Goal: Information Seeking & Learning: Learn about a topic

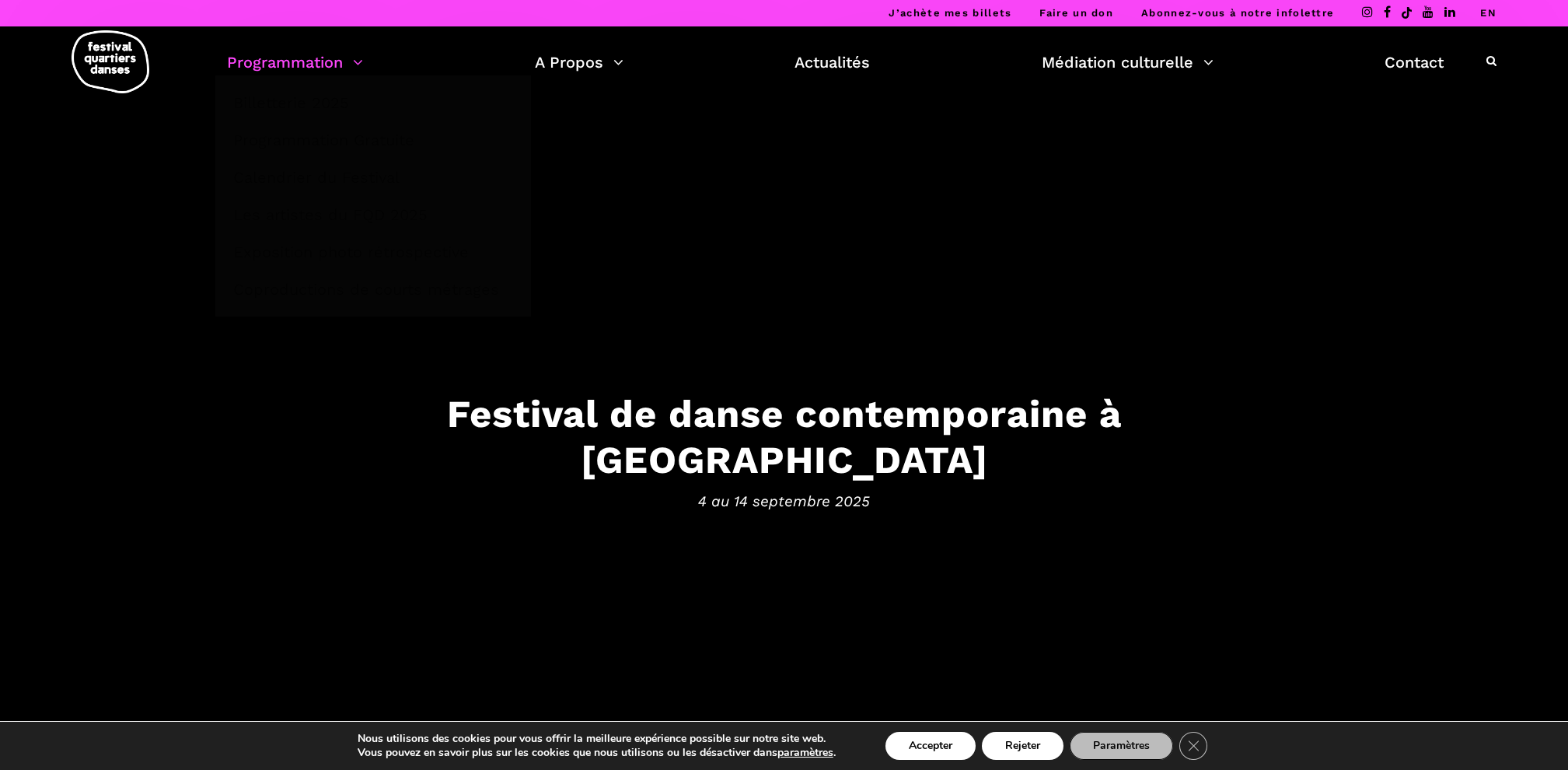
click at [342, 61] on link "Programmation" at bounding box center [295, 62] width 137 height 27
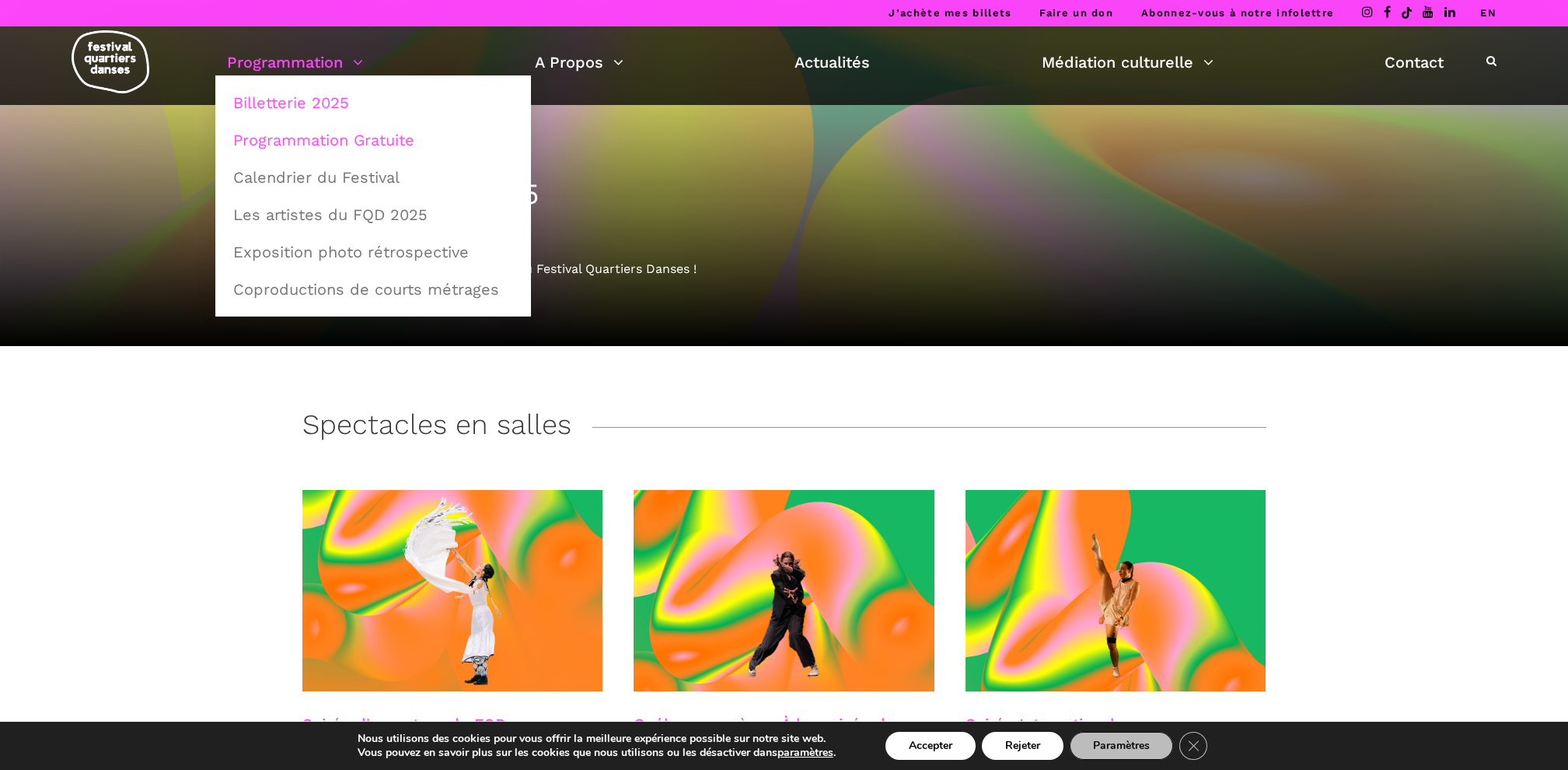
click at [329, 140] on link "Programmation Gratuite" at bounding box center [373, 140] width 299 height 36
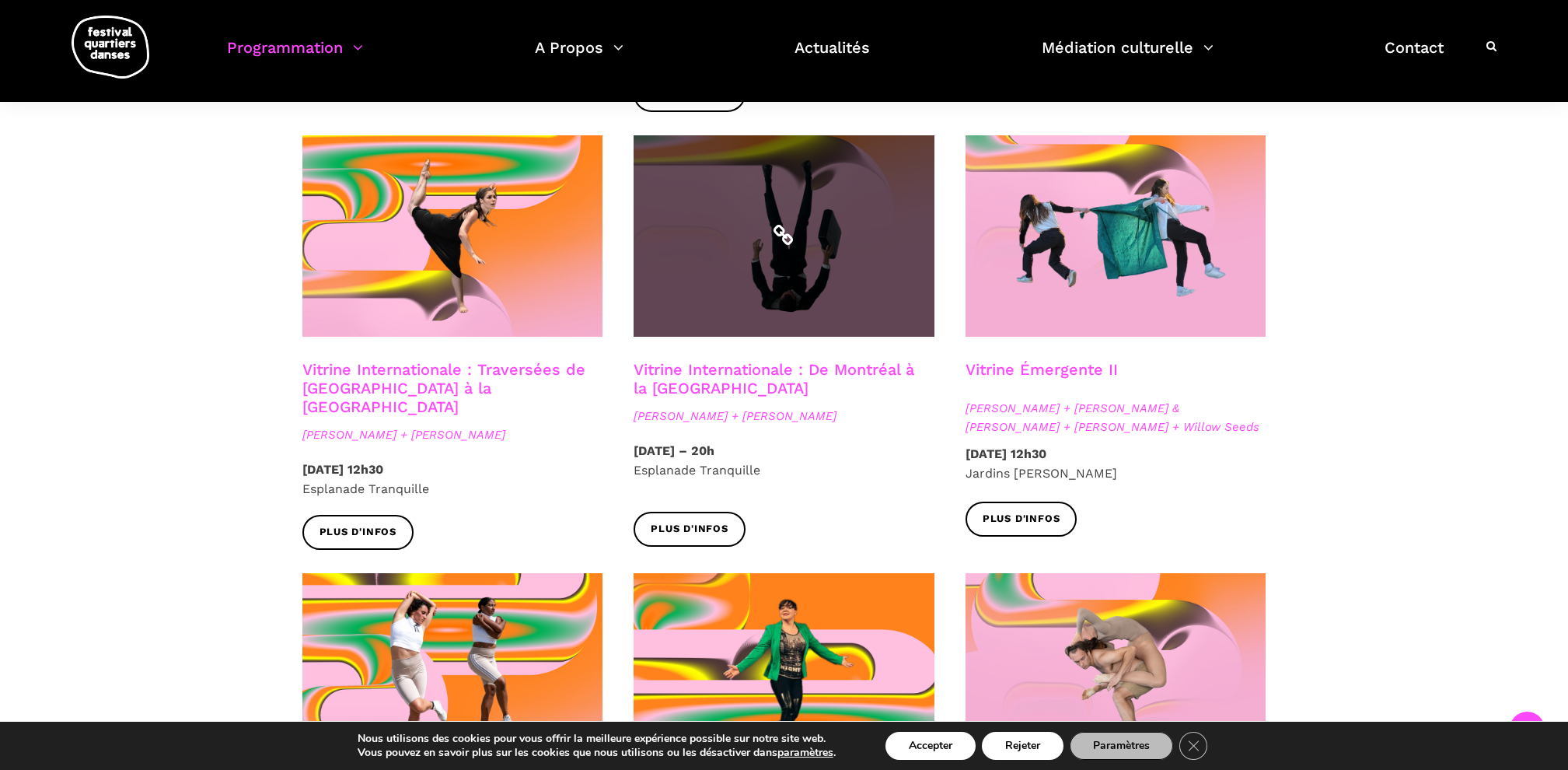
scroll to position [1297, 0]
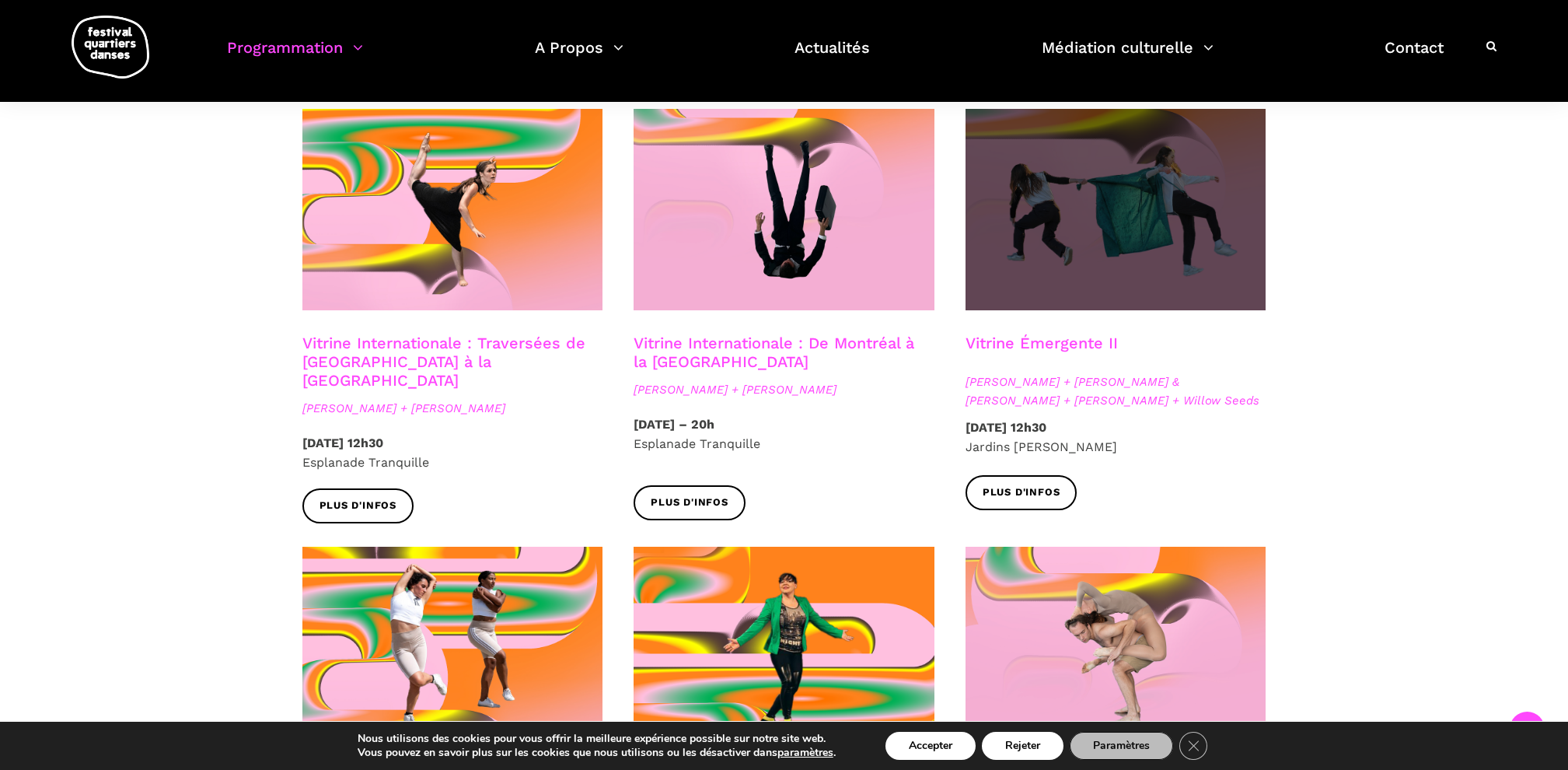
click at [1062, 233] on span at bounding box center [1116, 210] width 301 height 202
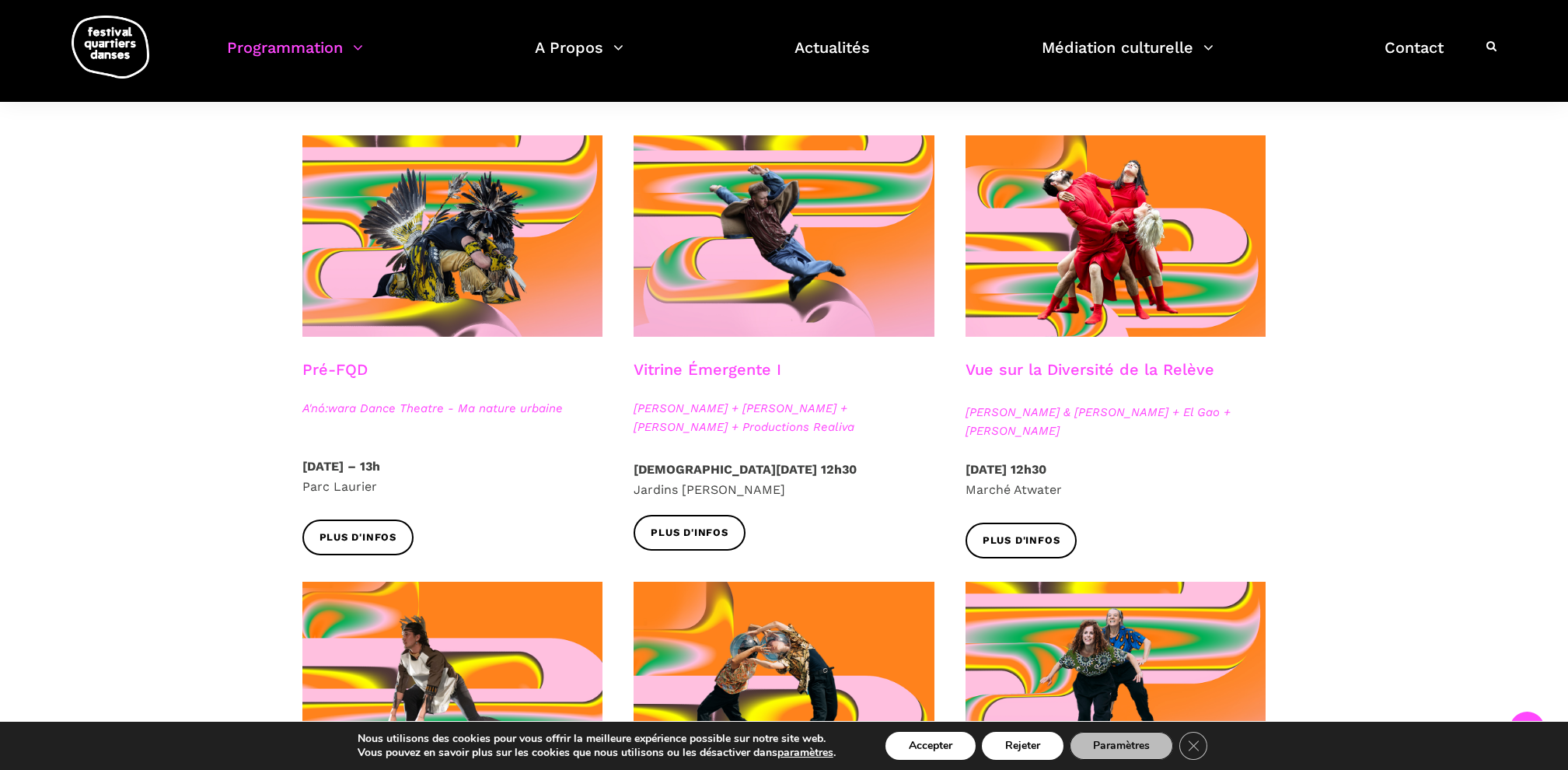
scroll to position [320, 0]
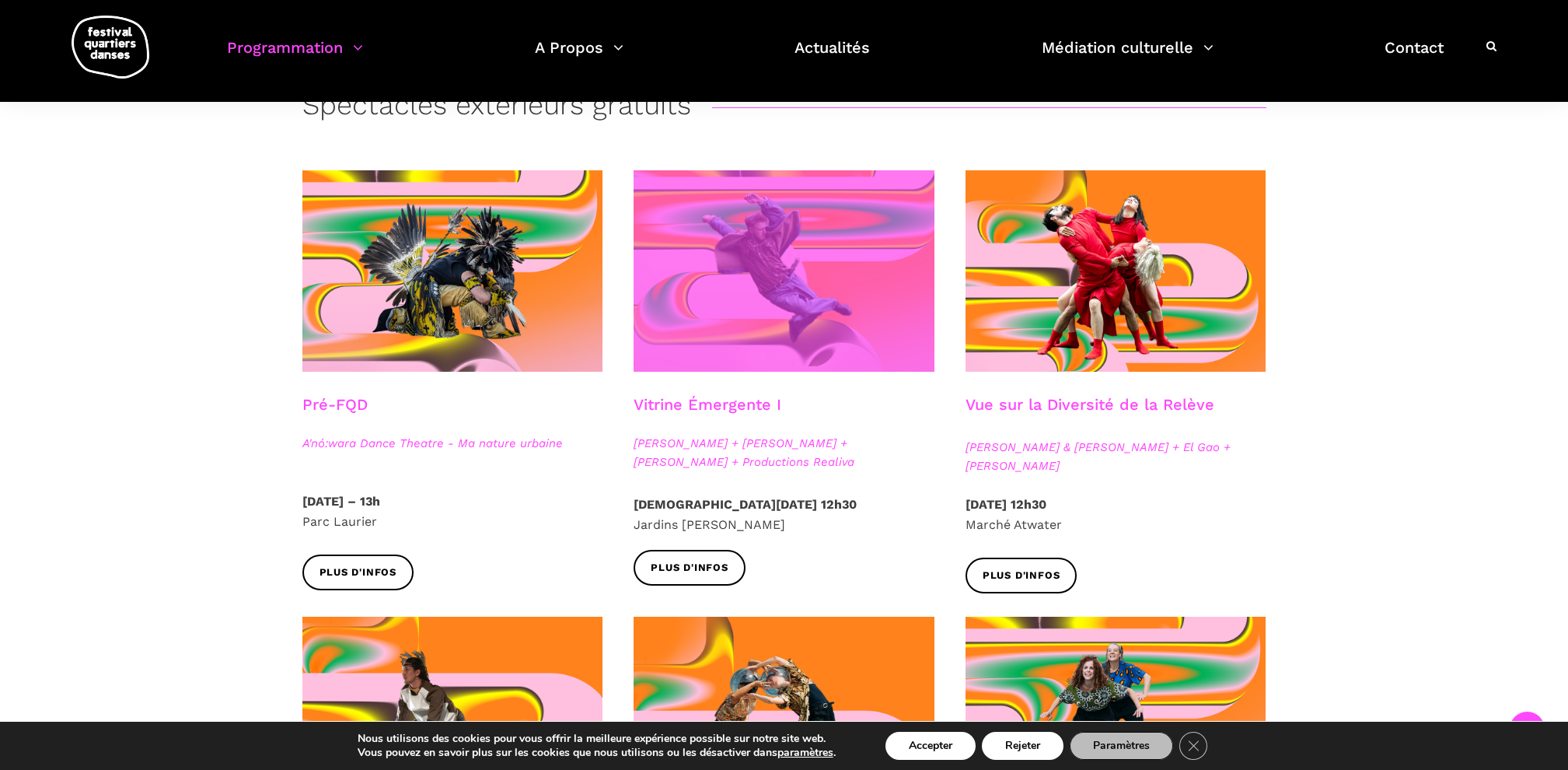
click at [823, 290] on span at bounding box center [784, 271] width 301 height 202
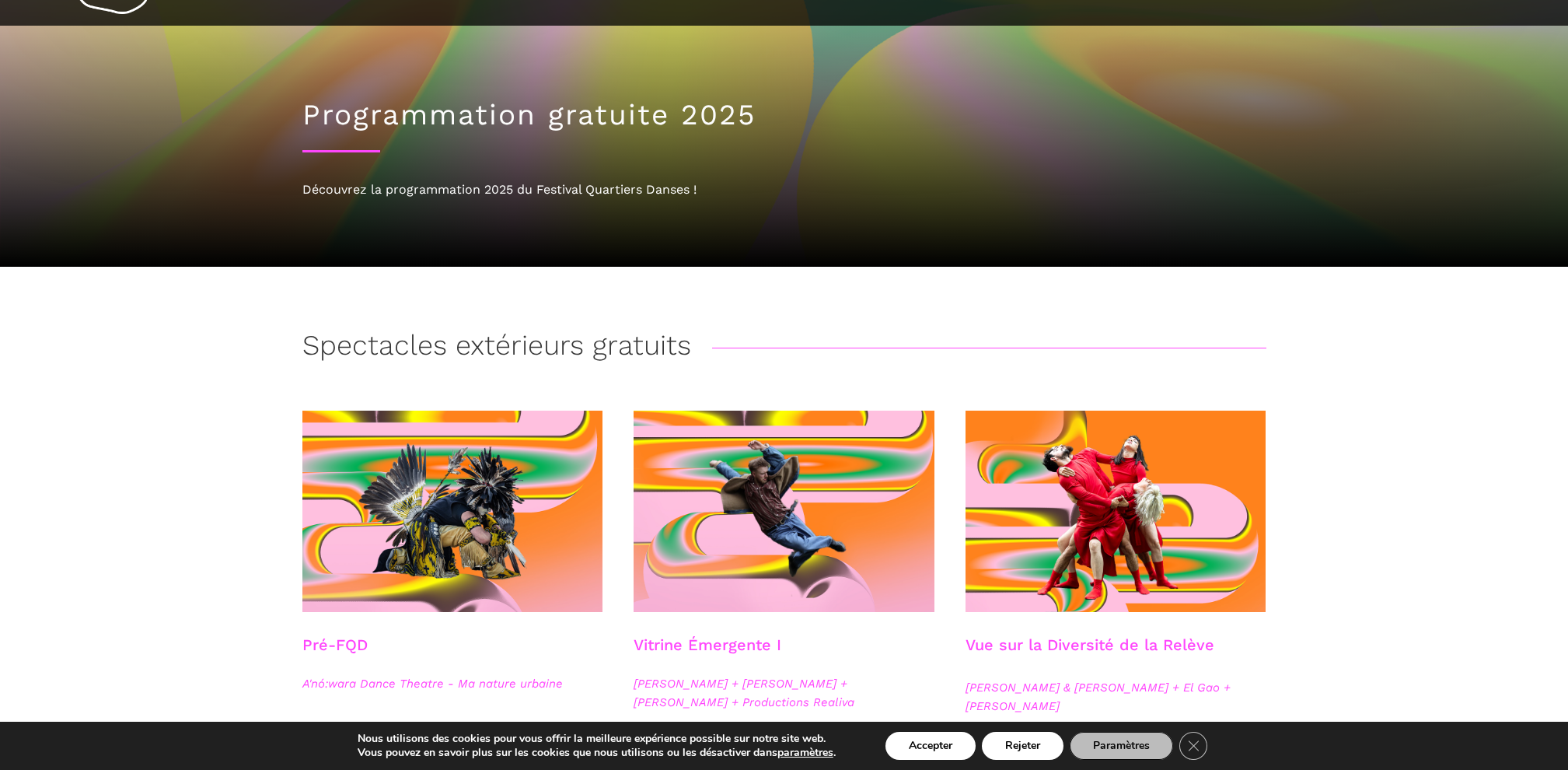
scroll to position [0, 0]
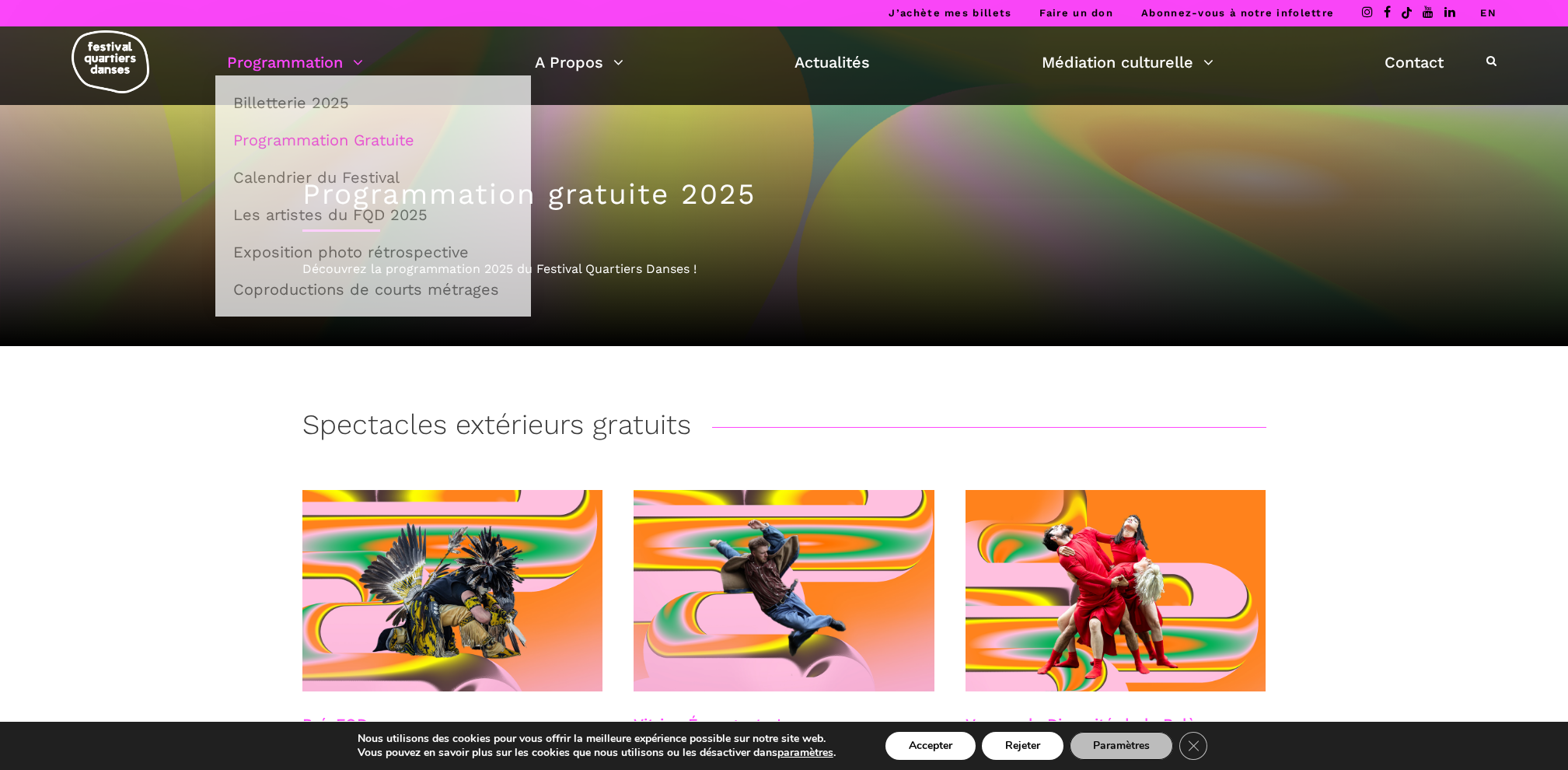
click at [334, 63] on link "Programmation" at bounding box center [295, 62] width 137 height 27
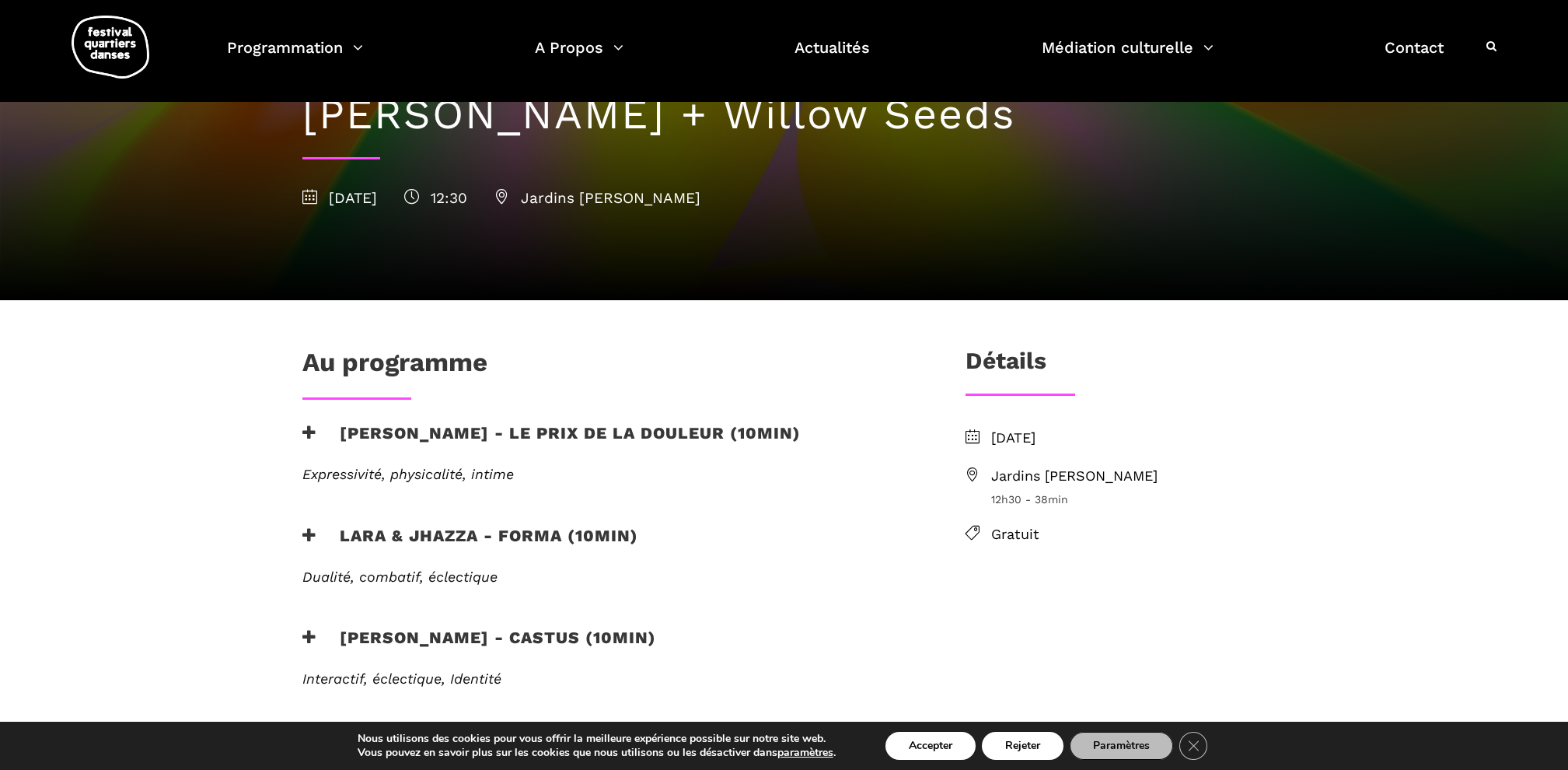
scroll to position [190, 0]
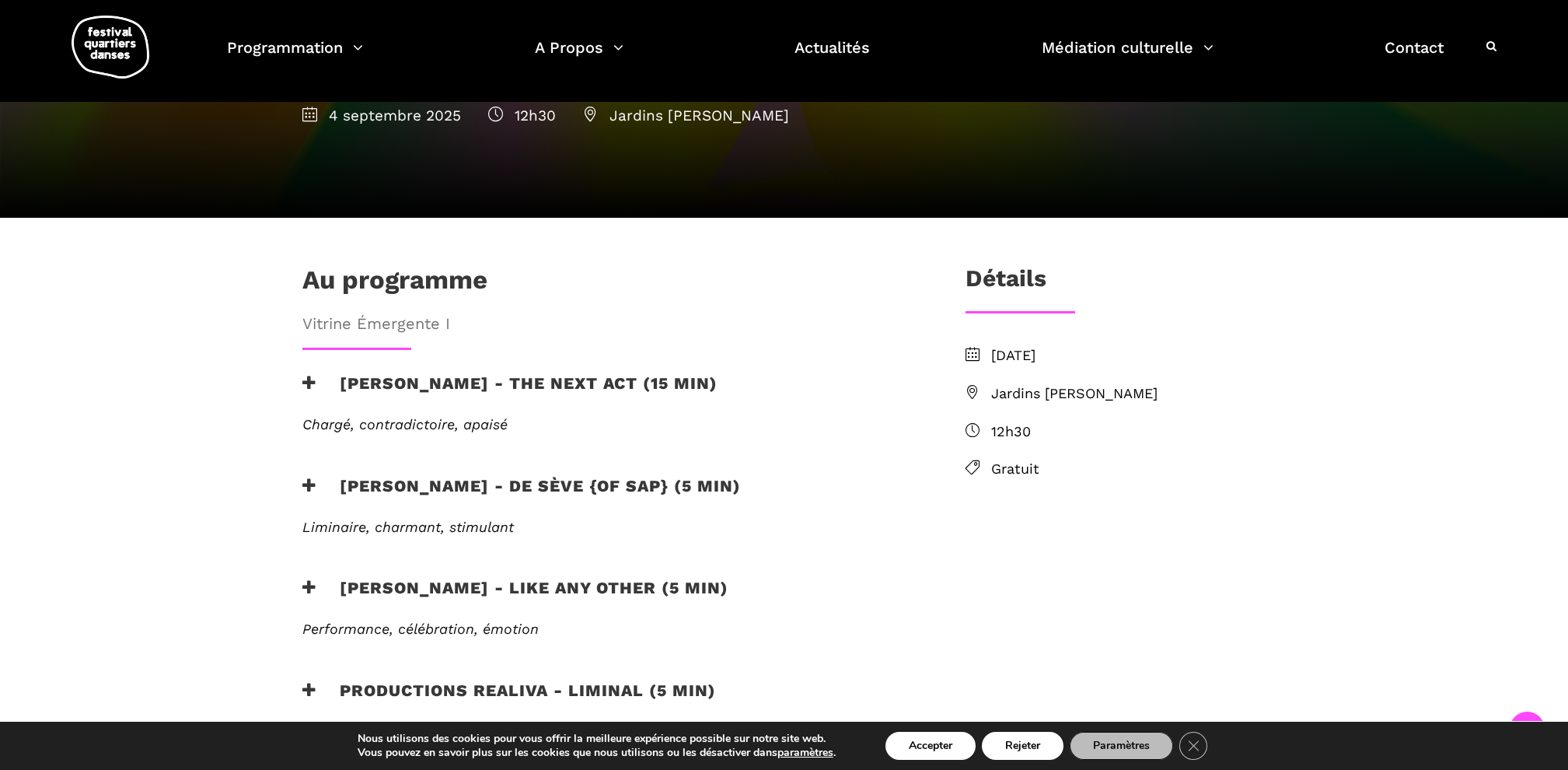
scroll to position [295, 0]
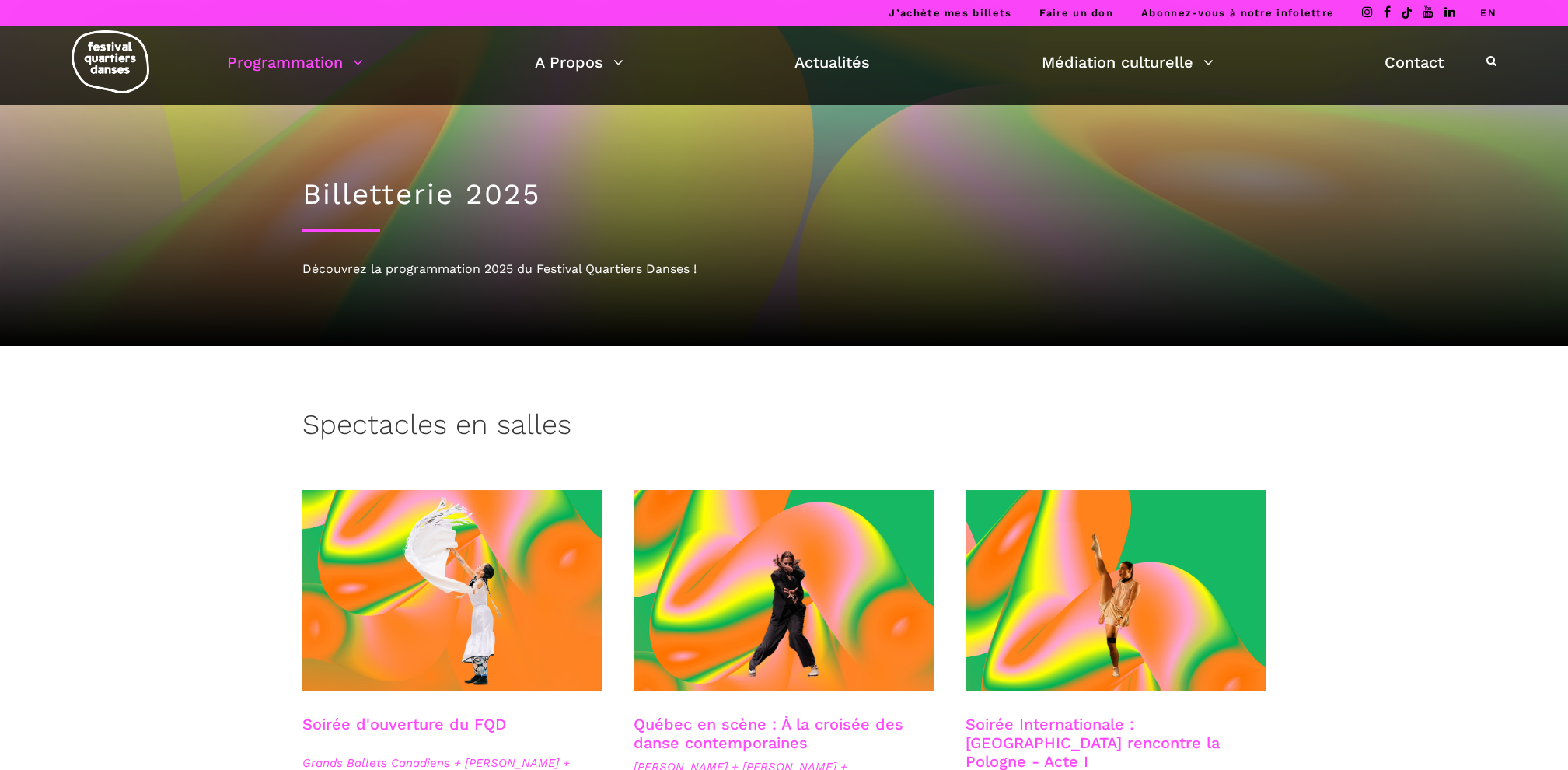
click at [334, 63] on link "Programmation" at bounding box center [295, 62] width 137 height 27
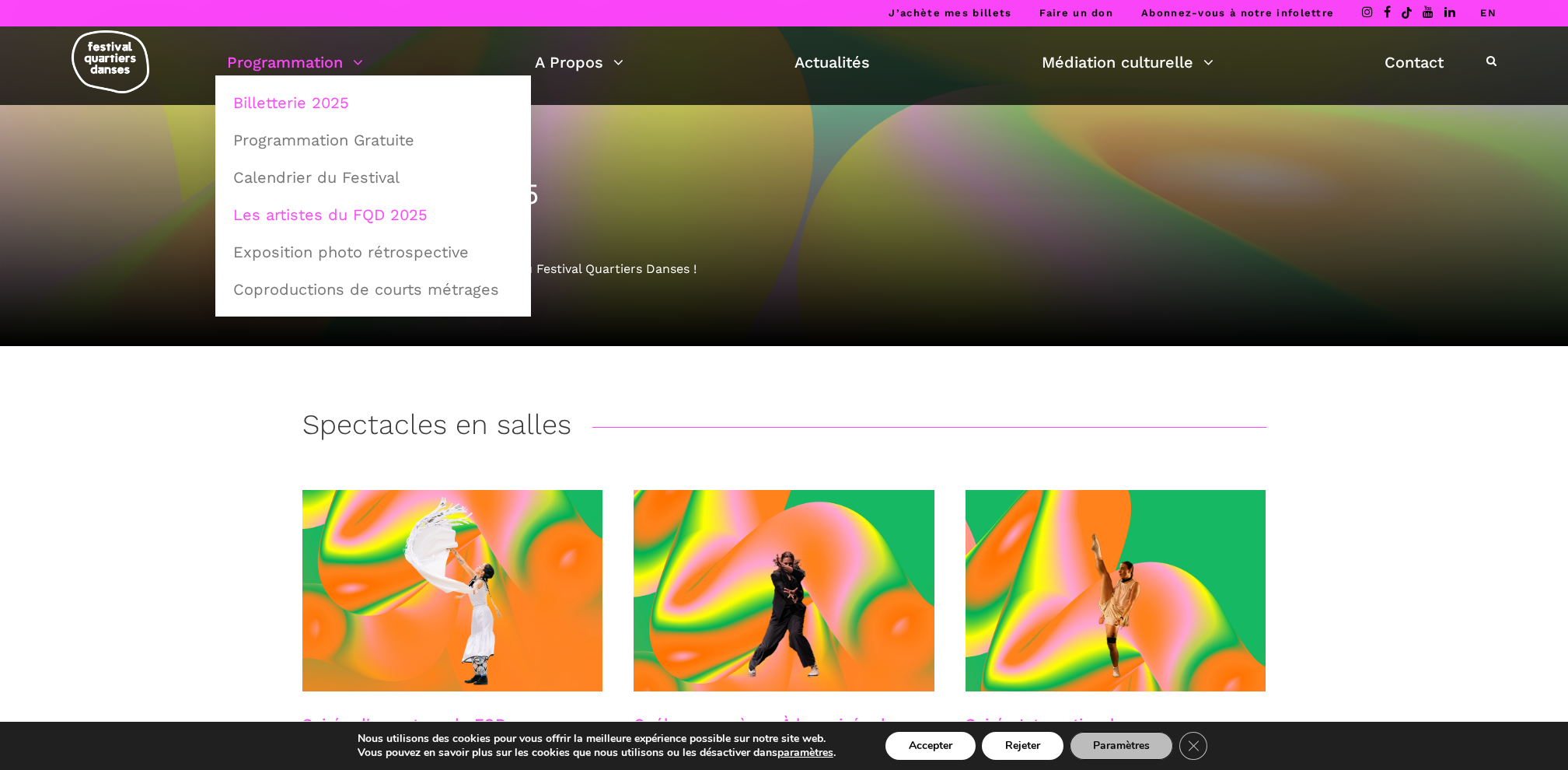
click at [303, 213] on link "Les artistes du FQD 2025" at bounding box center [373, 215] width 299 height 36
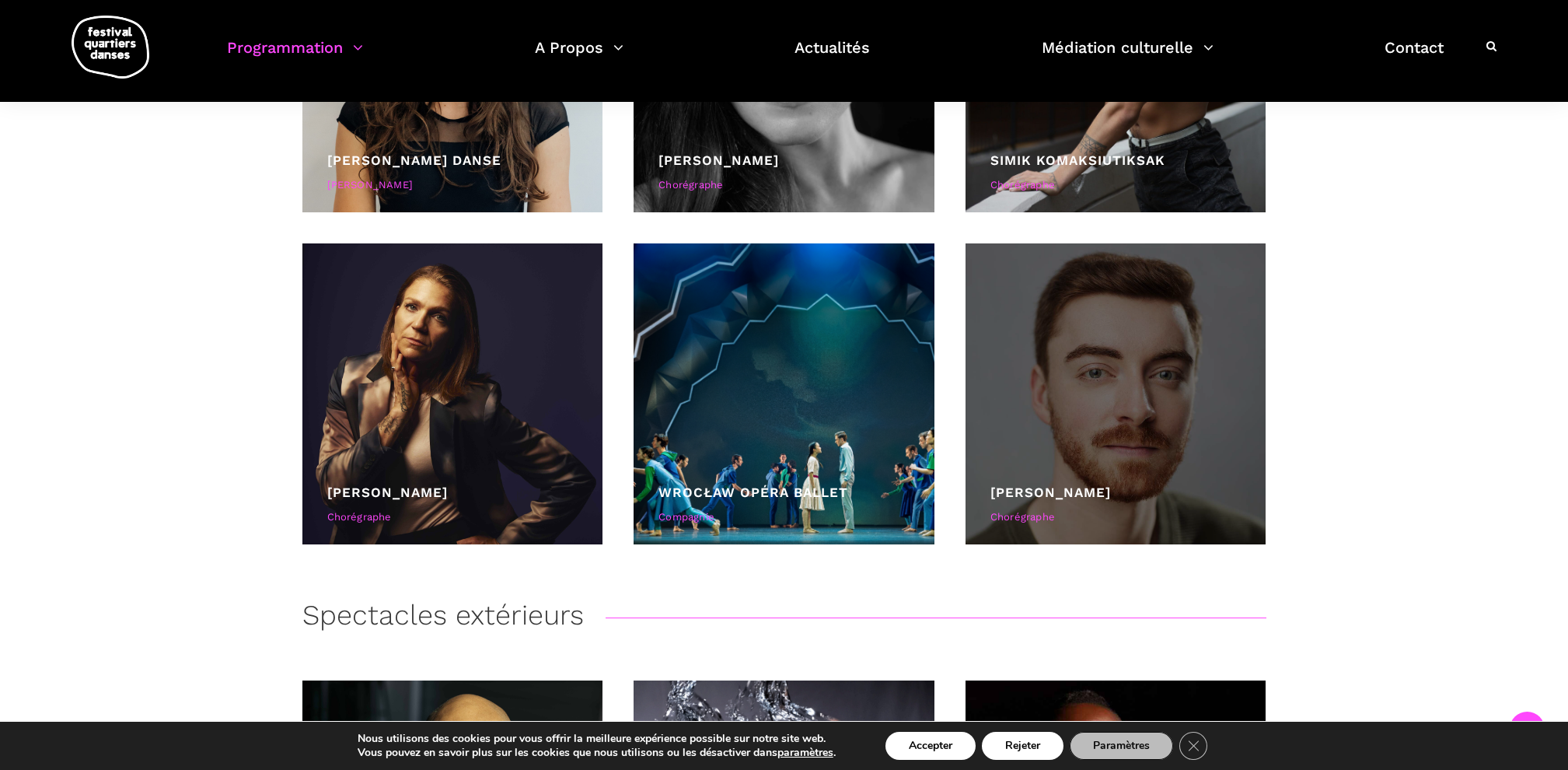
scroll to position [3230, 0]
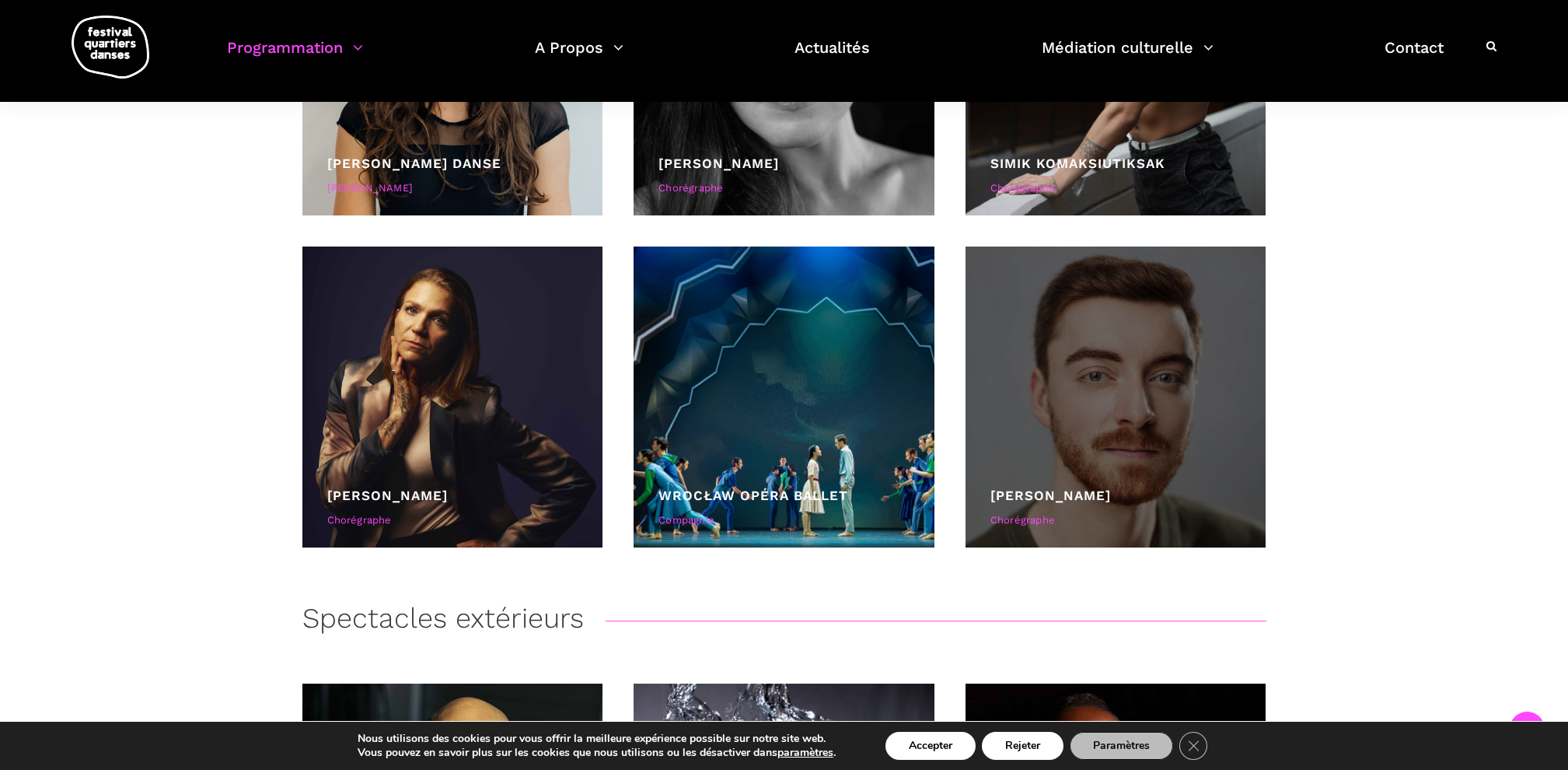
click at [1109, 422] on div at bounding box center [1116, 397] width 301 height 301
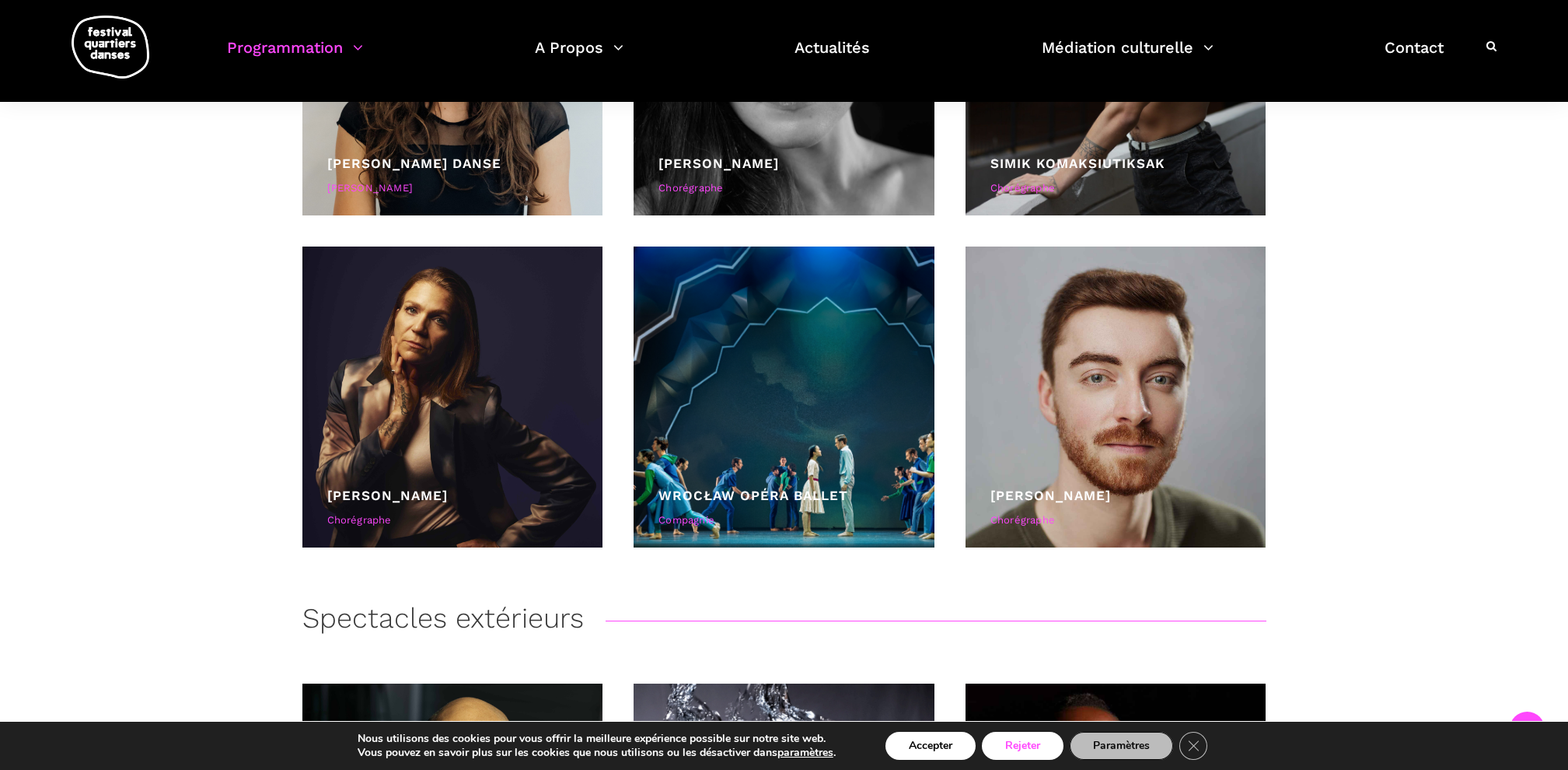
click at [1055, 746] on button "Rejeter" at bounding box center [1023, 746] width 82 height 28
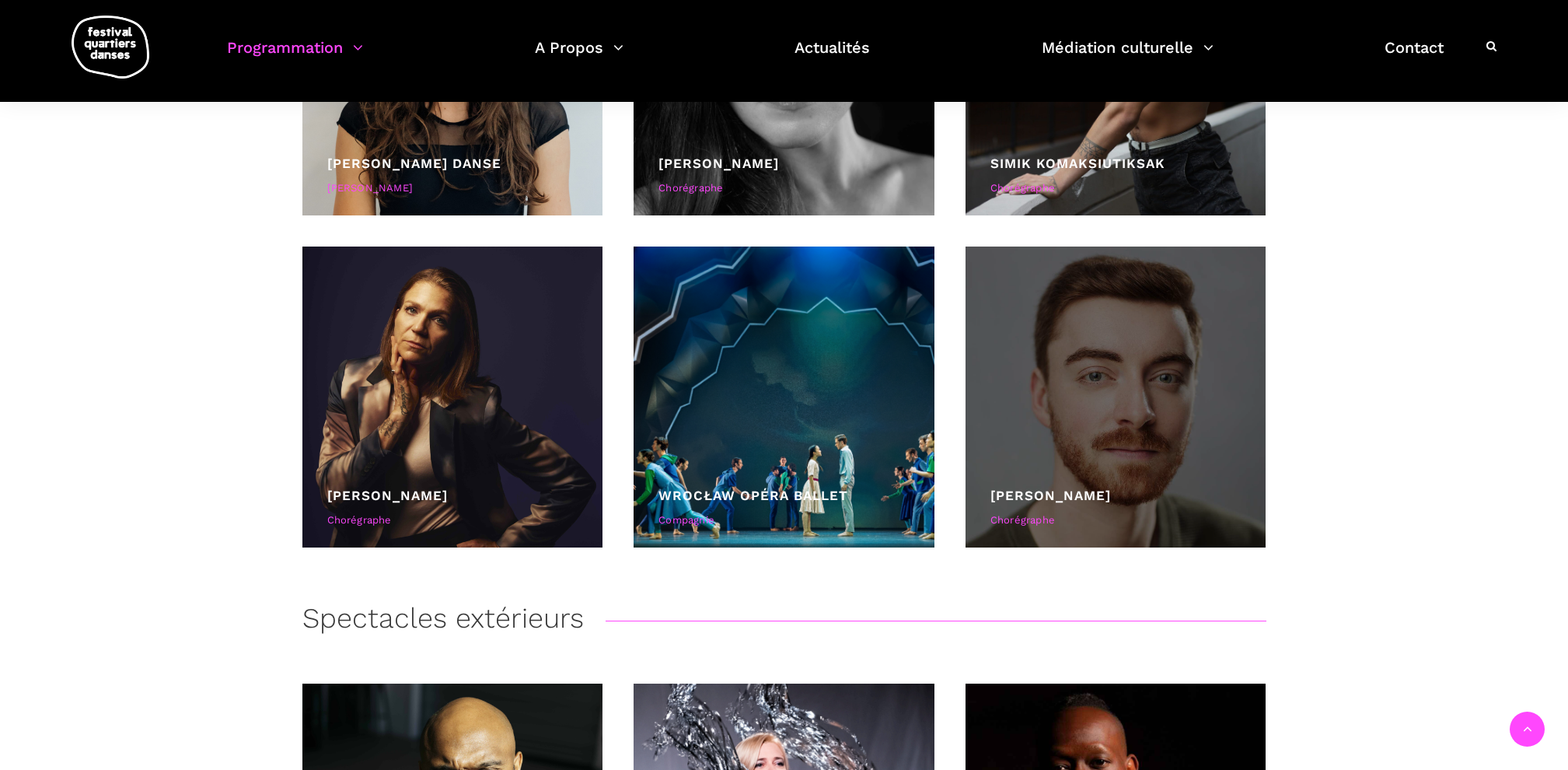
click at [1108, 462] on div at bounding box center [1116, 397] width 301 height 301
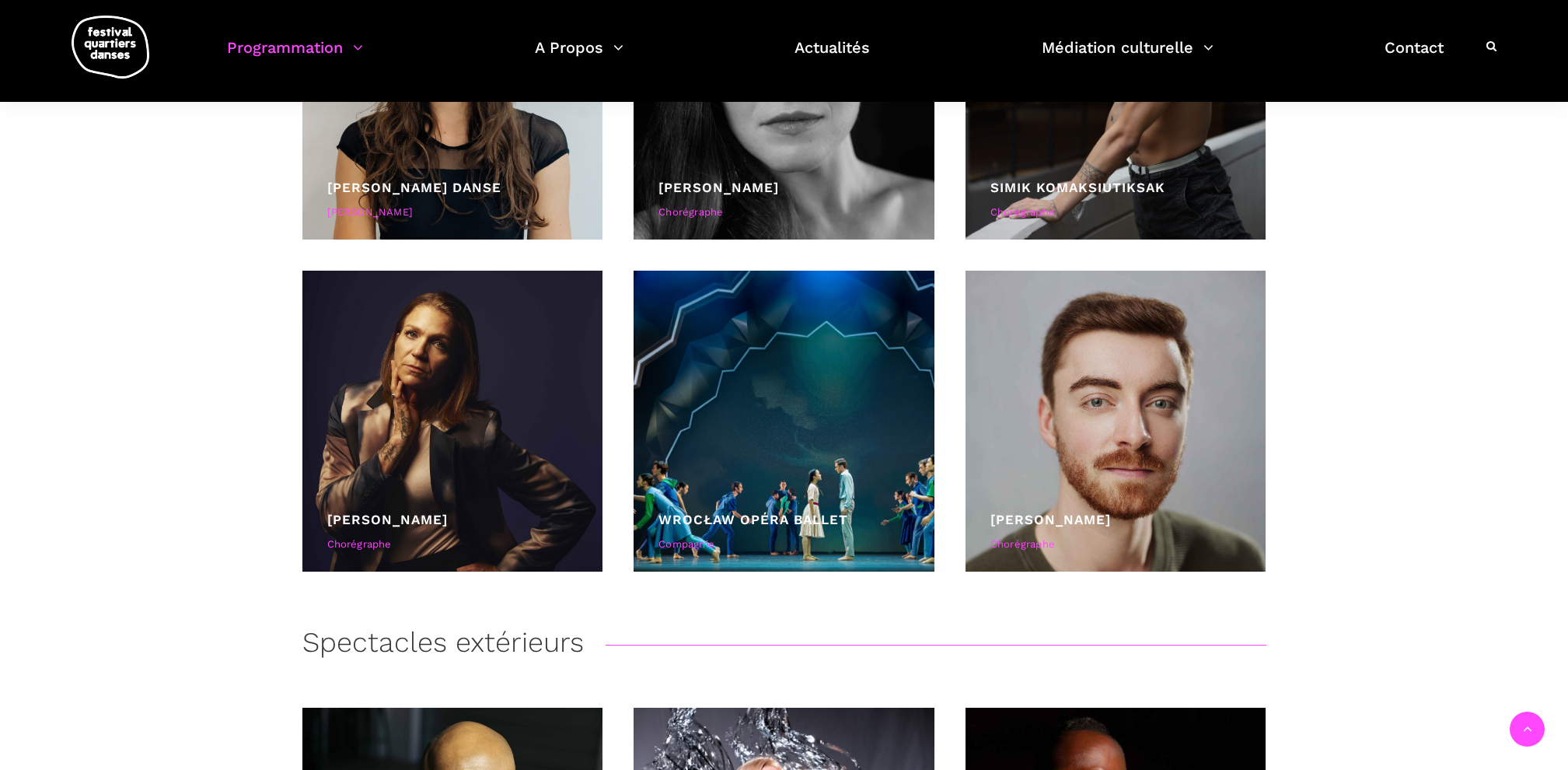
scroll to position [3212, 0]
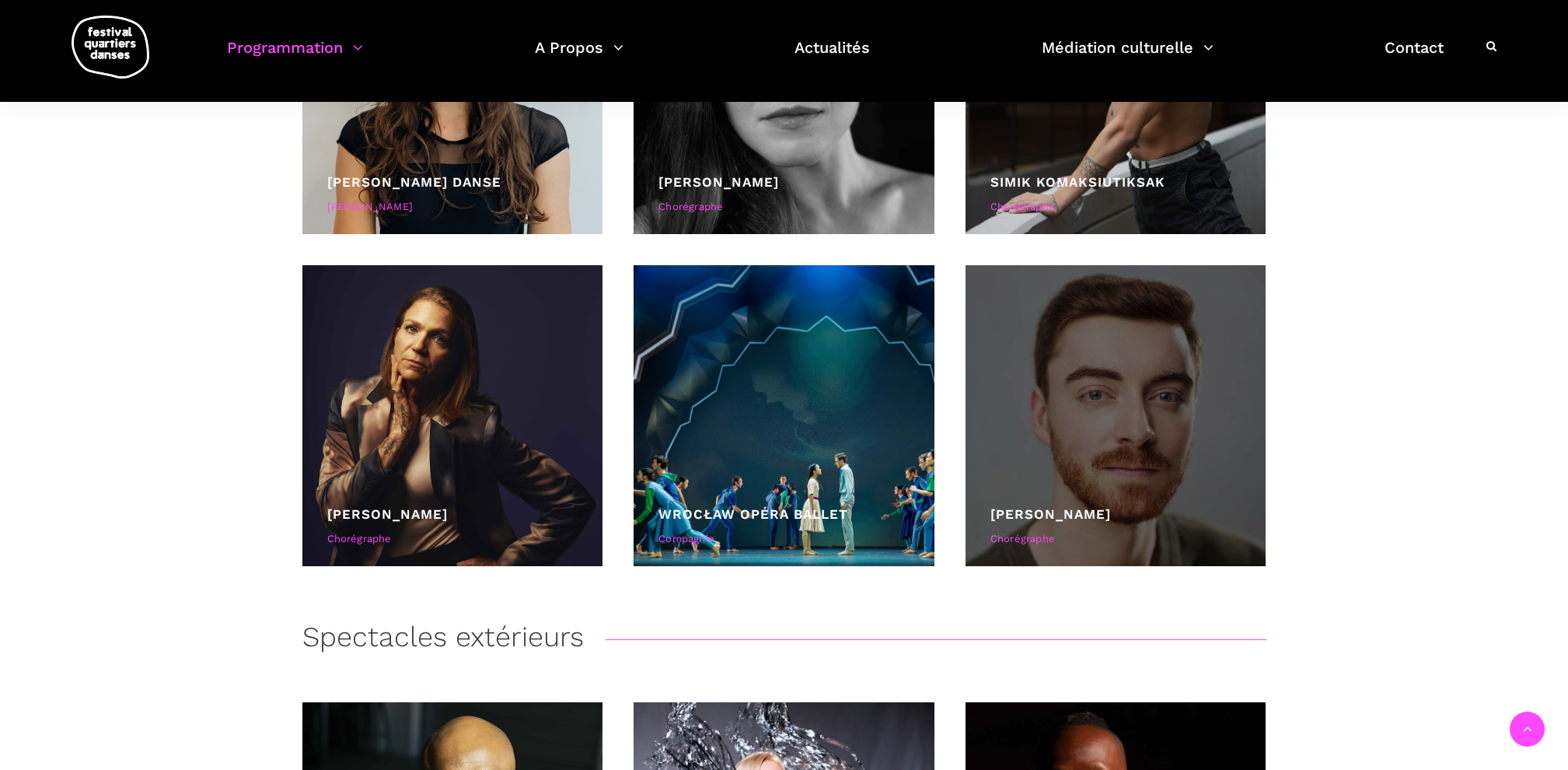
click at [1044, 541] on div "Chorégraphe" at bounding box center [1116, 539] width 251 height 17
click at [1055, 514] on link "[PERSON_NAME]" at bounding box center [1051, 515] width 121 height 16
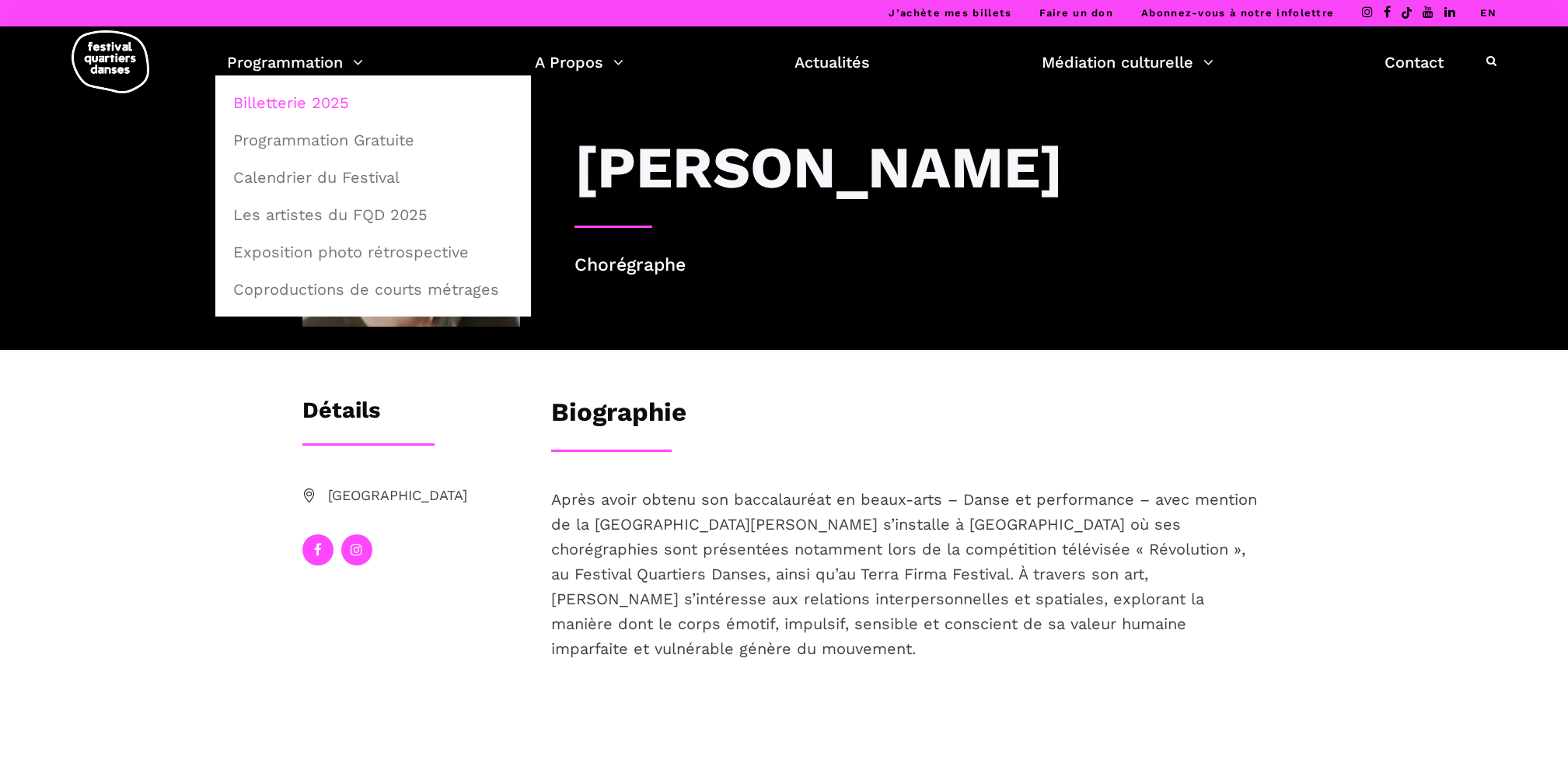
click at [323, 95] on link "Billetterie 2025" at bounding box center [373, 103] width 299 height 36
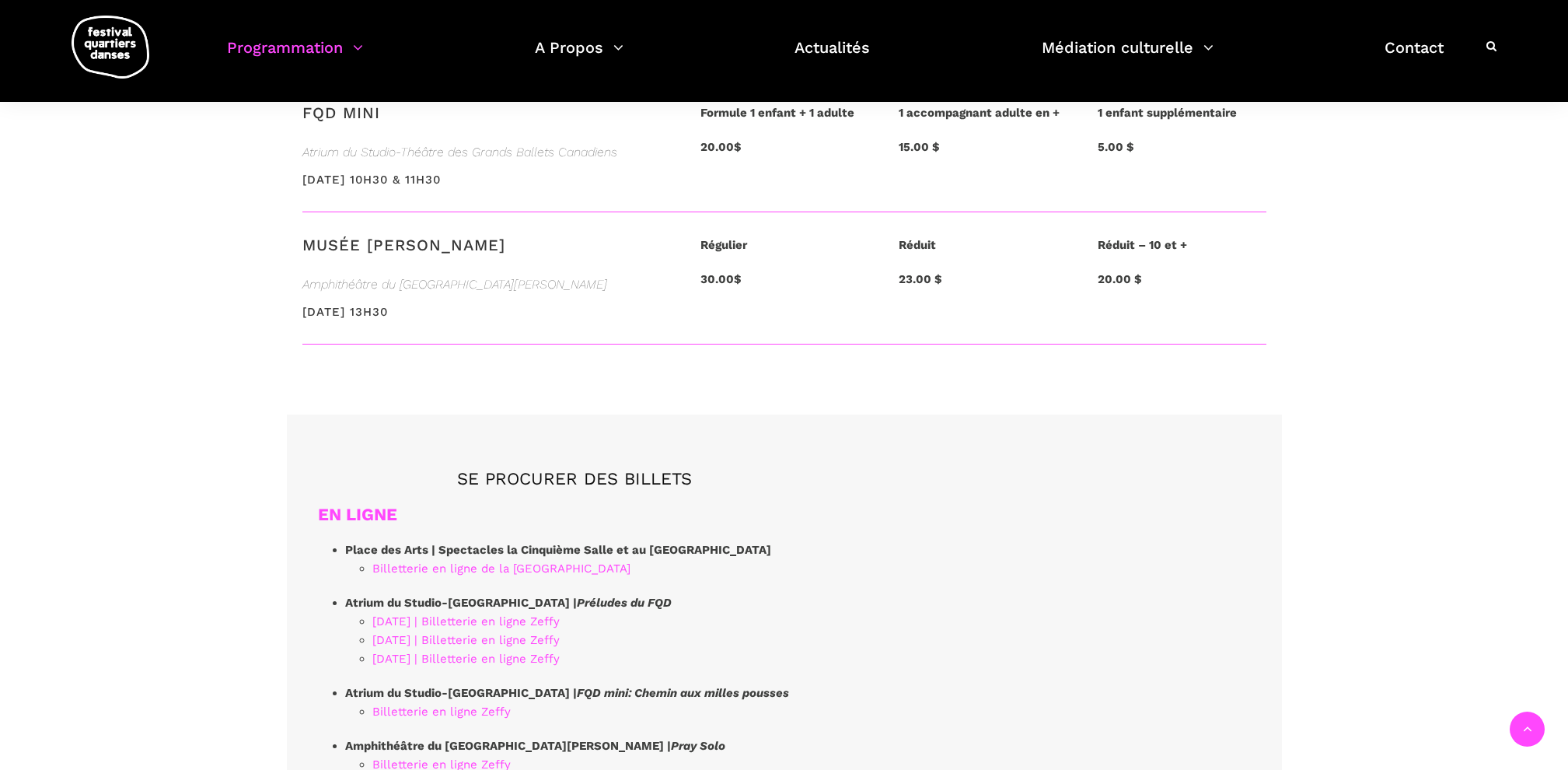
scroll to position [3937, 0]
